Goal: Task Accomplishment & Management: Use online tool/utility

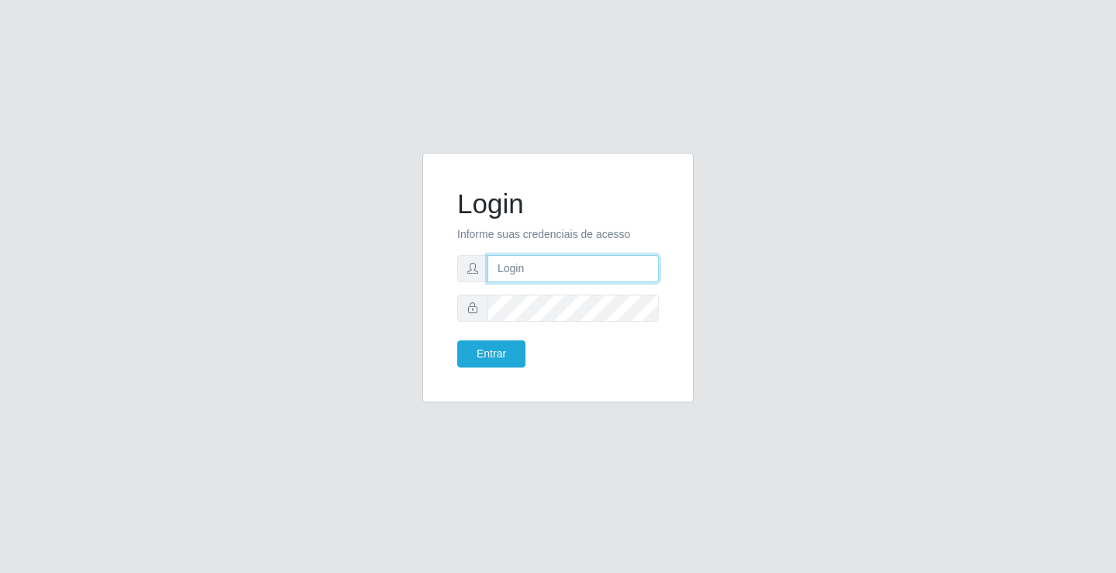
click at [500, 261] on input "text" at bounding box center [573, 268] width 171 height 27
type input "[PERSON_NAME]"
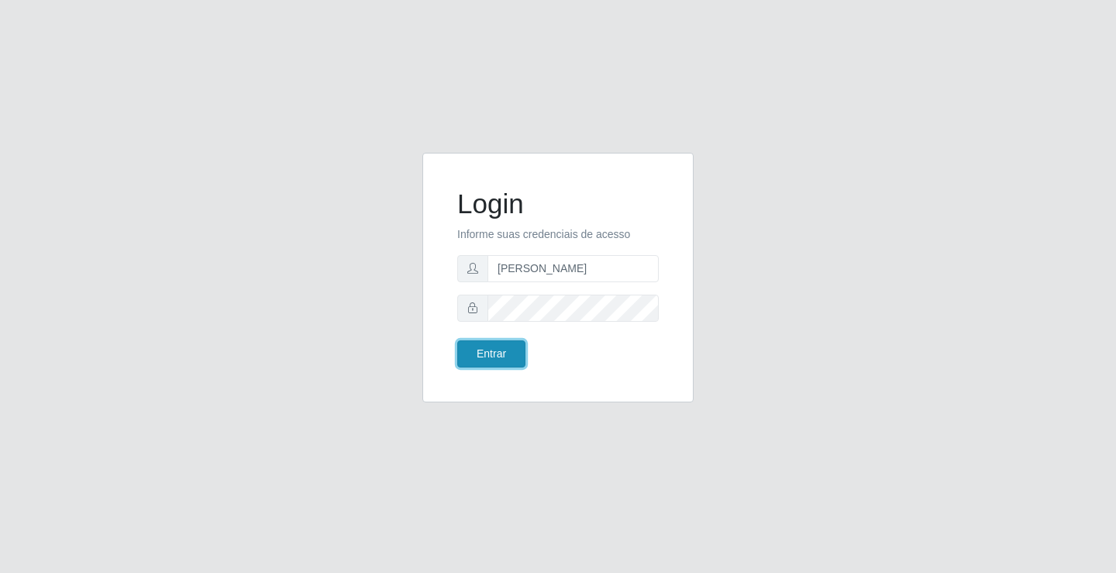
click at [484, 348] on button "Entrar" at bounding box center [491, 353] width 68 height 27
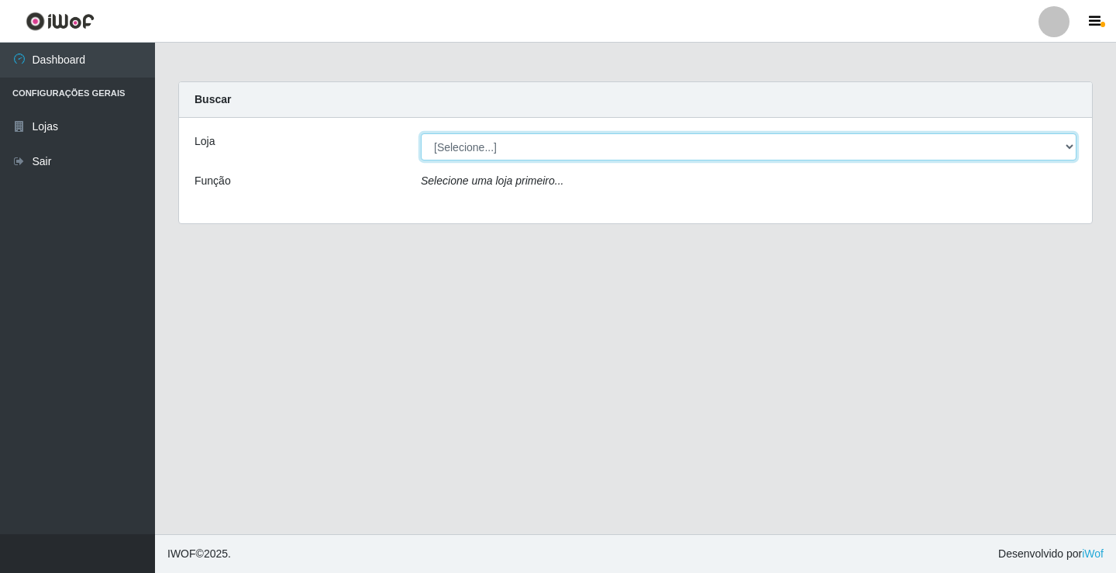
click at [554, 154] on select "[Selecione...] Ideal - Conceição" at bounding box center [749, 146] width 656 height 27
select select "231"
click at [421, 133] on select "[Selecione...] Ideal - Conceição" at bounding box center [749, 146] width 656 height 27
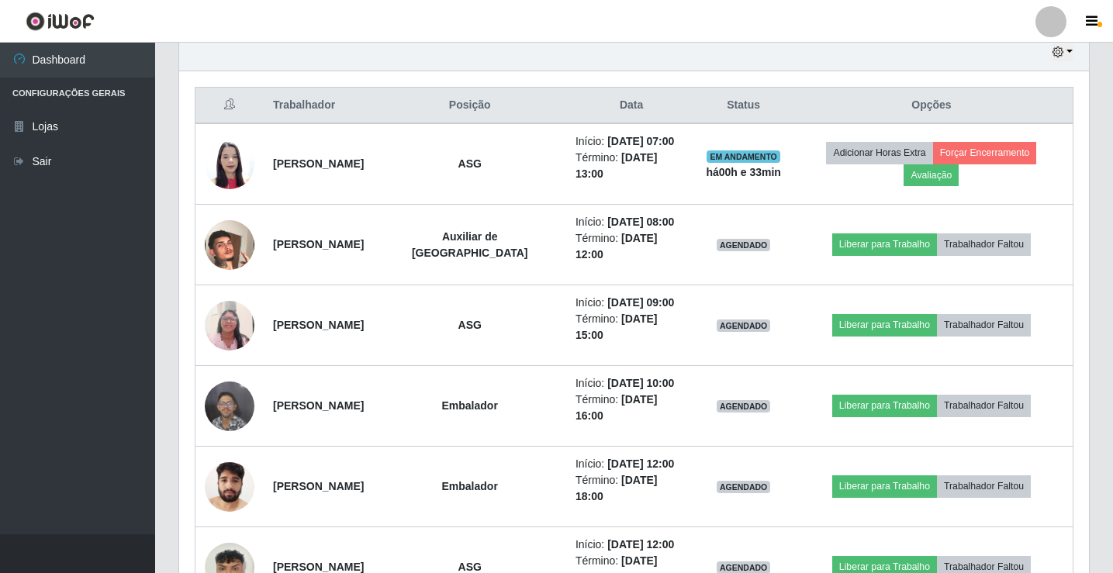
scroll to position [543, 0]
